Goal: Transaction & Acquisition: Purchase product/service

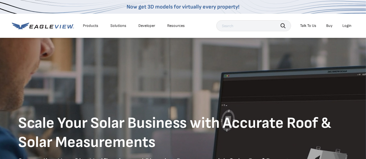
click at [343, 25] on div "Login" at bounding box center [347, 25] width 9 height 5
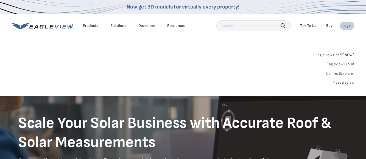
click at [347, 23] on li "Login" at bounding box center [347, 26] width 15 height 8
click at [350, 25] on div "Login" at bounding box center [347, 25] width 9 height 5
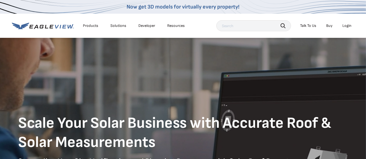
click at [350, 25] on div "Login" at bounding box center [347, 25] width 9 height 5
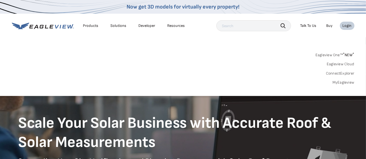
click at [350, 25] on div "Login" at bounding box center [347, 25] width 9 height 5
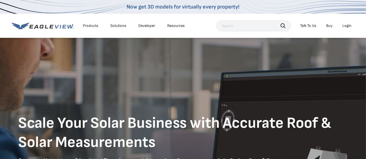
click at [350, 25] on div "Login" at bounding box center [347, 25] width 9 height 5
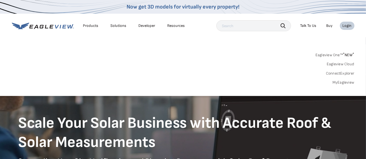
click at [341, 81] on link "MyEagleview" at bounding box center [343, 82] width 22 height 5
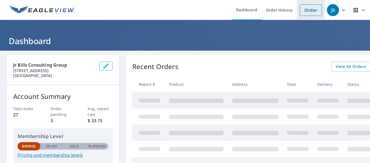
click at [310, 10] on link "Order" at bounding box center [311, 10] width 22 height 12
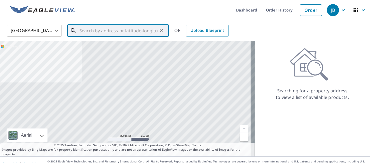
click at [96, 28] on input "text" at bounding box center [118, 30] width 78 height 15
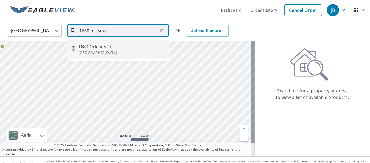
drag, startPoint x: 85, startPoint y: 47, endPoint x: 86, endPoint y: 51, distance: 4.3
click at [86, 51] on div "1680 Orleans Ct Marco Island, FL 34145" at bounding box center [121, 49] width 86 height 12
type input "1680 Orleans Ct Marco Island, FL 34145"
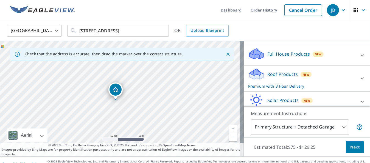
scroll to position [77, 0]
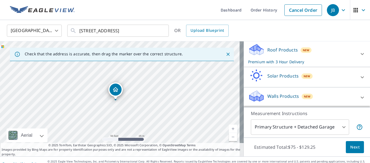
click at [350, 147] on span "Next" at bounding box center [354, 147] width 9 height 7
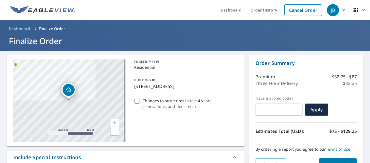
click at [289, 74] on div "Premium $32.75 - $87" at bounding box center [306, 77] width 101 height 7
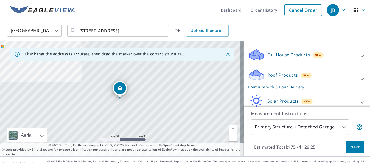
scroll to position [77, 0]
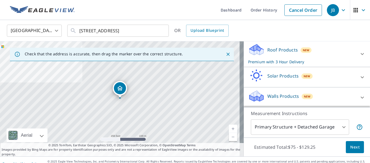
click at [359, 53] on icon at bounding box center [362, 54] width 7 height 7
click at [361, 54] on icon at bounding box center [362, 54] width 3 height 2
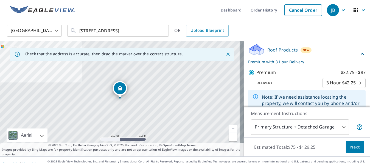
click at [361, 54] on icon at bounding box center [362, 54] width 3 height 2
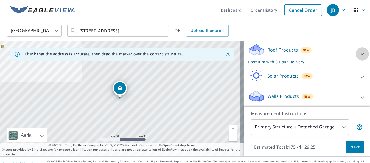
click at [361, 54] on icon at bounding box center [362, 54] width 3 height 2
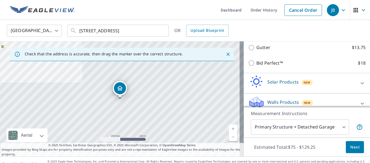
scroll to position [171, 0]
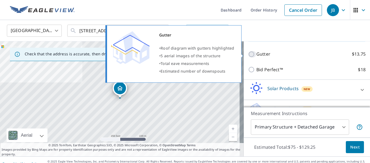
click at [248, 55] on input "Gutter $13.75" at bounding box center [252, 54] width 8 height 7
checkbox input "true"
checkbox input "false"
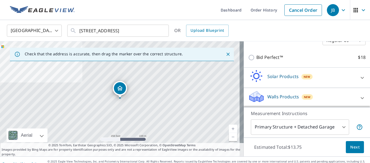
scroll to position [136, 0]
click at [350, 146] on span "Next" at bounding box center [354, 147] width 9 height 7
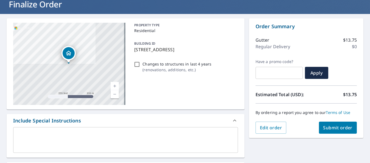
scroll to position [60, 0]
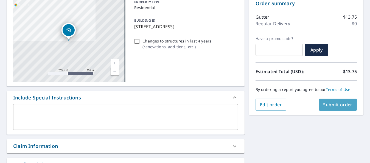
click at [329, 104] on span "Submit order" at bounding box center [337, 105] width 29 height 6
